Goal: Task Accomplishment & Management: Manage account settings

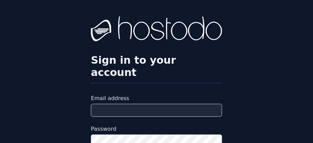
drag, startPoint x: 0, startPoint y: 0, endPoint x: 127, endPoint y: 98, distance: 160.4
click at [127, 104] on input "Email address" at bounding box center [156, 110] width 131 height 13
click at [129, 104] on input "Email address" at bounding box center [156, 110] width 131 height 13
type input "**********"
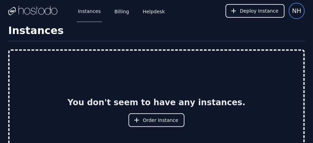
click at [296, 11] on span "NH" at bounding box center [296, 11] width 9 height 10
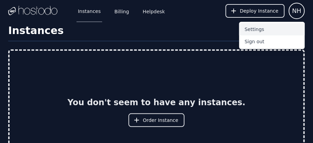
click at [255, 27] on button "Settings" at bounding box center [272, 29] width 66 height 12
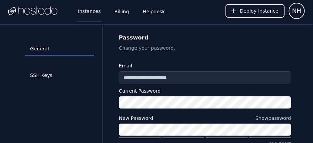
click at [87, 12] on link "Instances" at bounding box center [90, 11] width 26 height 23
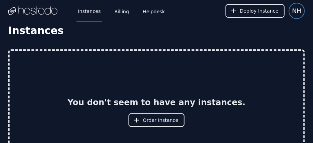
click at [295, 11] on span "NH" at bounding box center [296, 11] width 9 height 10
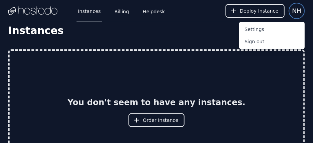
click at [298, 7] on span "NH" at bounding box center [296, 11] width 9 height 10
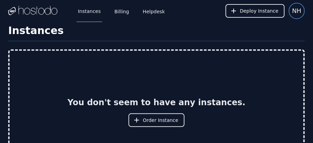
click at [298, 7] on span "NH" at bounding box center [296, 11] width 9 height 10
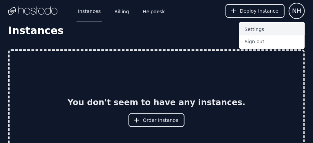
click at [257, 30] on button "Settings" at bounding box center [272, 29] width 66 height 12
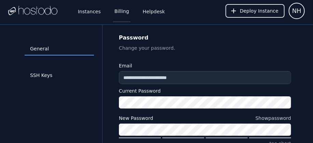
click at [121, 12] on link "Billing" at bounding box center [121, 11] width 17 height 23
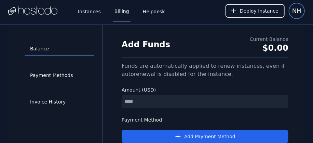
click at [300, 8] on span "NH" at bounding box center [296, 11] width 9 height 10
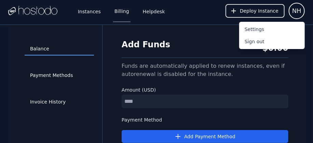
click at [310, 54] on div "Balance Payment Methods Invoice History Add Funds Current Balance $0.00 Funds a…" at bounding box center [156, 97] width 313 height 144
click at [170, 18] on div "Instances Billing Helpdesk Deploy Instance NH Settings Sign out" at bounding box center [156, 11] width 296 height 22
click at [86, 11] on link "Instances" at bounding box center [90, 11] width 26 height 23
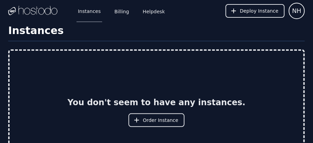
click at [28, 8] on img at bounding box center [32, 11] width 49 height 10
click at [295, 12] on span "NH" at bounding box center [296, 11] width 9 height 10
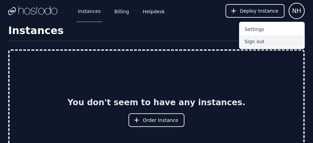
click at [254, 41] on button "Sign out" at bounding box center [272, 42] width 66 height 12
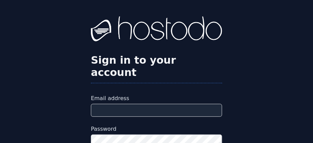
click at [115, 104] on input "Email address" at bounding box center [156, 110] width 131 height 13
type input "**********"
click at [236, 64] on div "**********" at bounding box center [156, 111] width 313 height 223
click at [111, 104] on input "Email address" at bounding box center [156, 110] width 131 height 13
type input "**********"
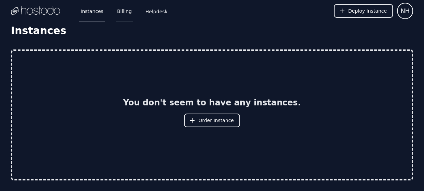
click at [124, 11] on link "Billing" at bounding box center [124, 11] width 17 height 23
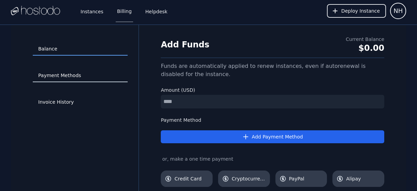
click at [52, 74] on link "Payment Methods" at bounding box center [80, 75] width 95 height 13
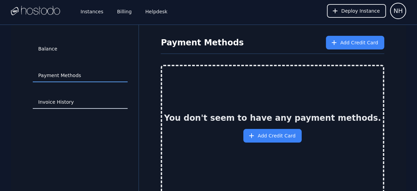
click at [52, 102] on link "Invoice History" at bounding box center [80, 102] width 95 height 13
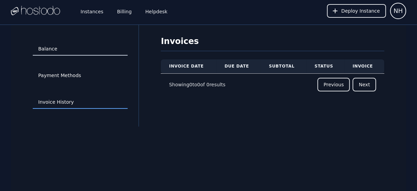
click at [43, 46] on link "Balance" at bounding box center [80, 49] width 95 height 13
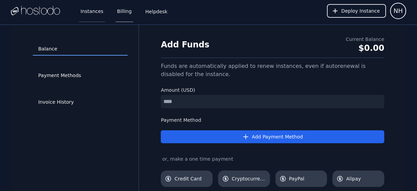
click at [98, 13] on link "Instances" at bounding box center [92, 11] width 26 height 23
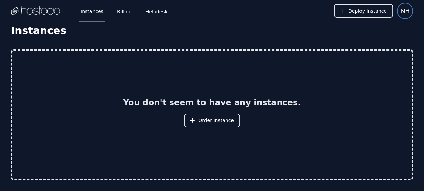
click at [406, 8] on span "NH" at bounding box center [405, 11] width 9 height 10
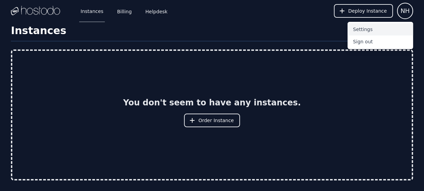
click at [363, 27] on button "Settings" at bounding box center [381, 29] width 66 height 12
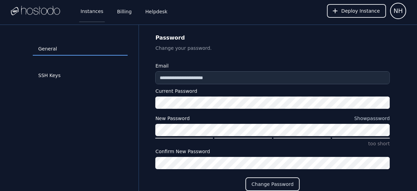
click at [94, 11] on link "Instances" at bounding box center [92, 11] width 26 height 23
